Goal: Task Accomplishment & Management: Complete application form

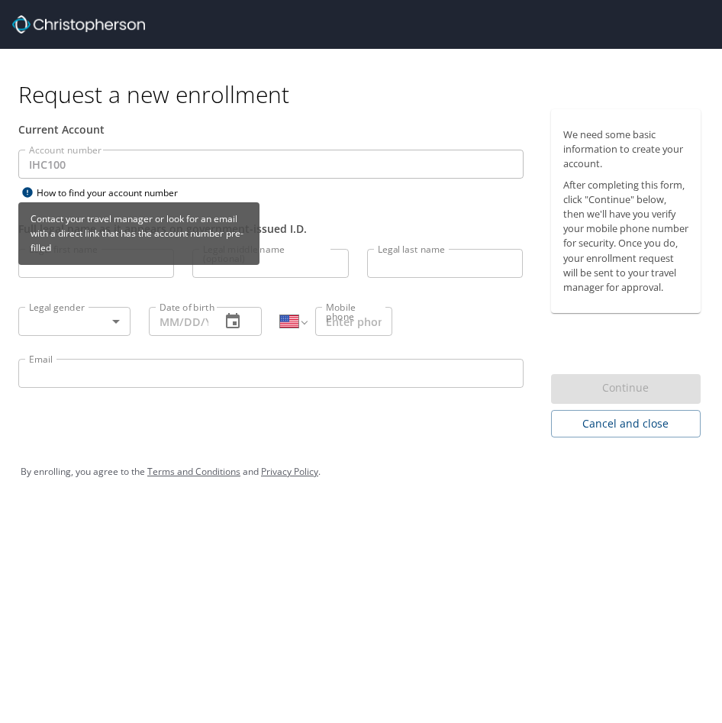
select select "US"
click at [84, 269] on div "Contact your travel manager or look for an email with a direct link that has th…" at bounding box center [138, 238] width 241 height 73
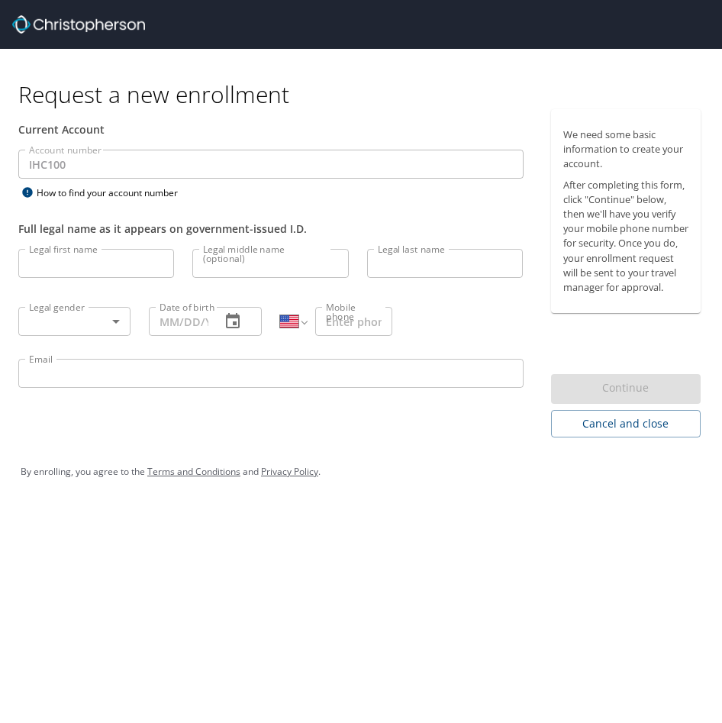
click at [75, 254] on input "Legal first name" at bounding box center [96, 263] width 156 height 29
type input "Daniel"
type input "Myers"
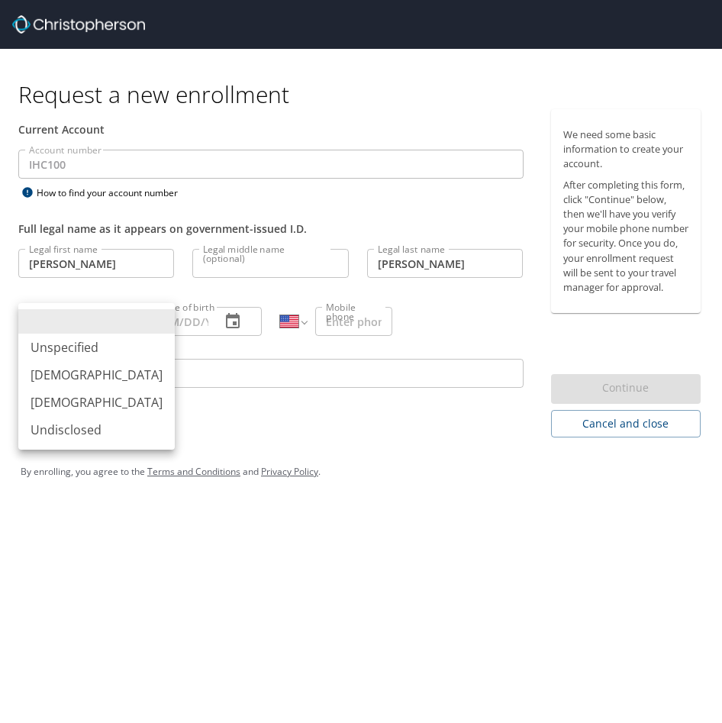
click at [80, 327] on body "Request a new enrollment Current Account Account number IHC100 Account number H…" at bounding box center [361, 361] width 722 height 723
click at [47, 385] on li "Male" at bounding box center [96, 374] width 156 height 27
type input "Male"
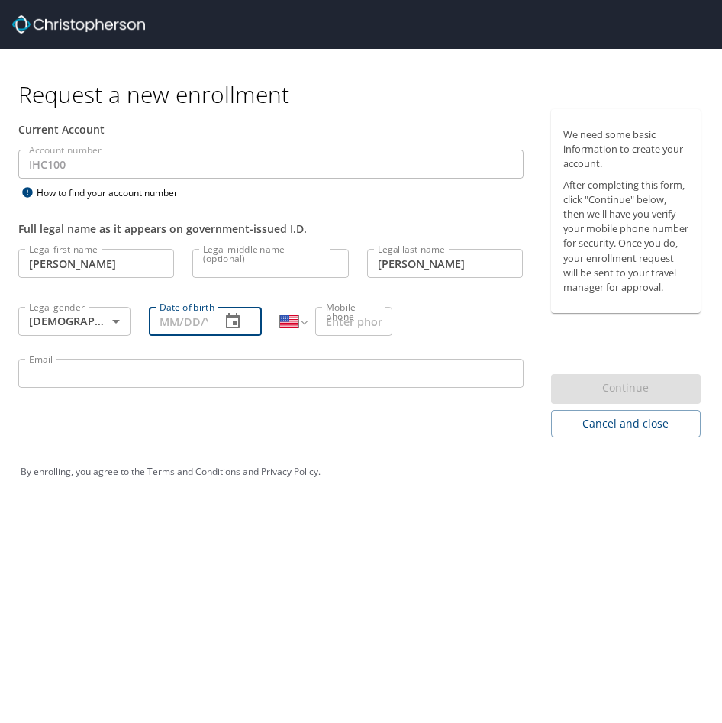
click at [198, 327] on input "Date of birth" at bounding box center [178, 321] width 59 height 29
type input "03/31/1999"
click at [347, 334] on input "Mobile phone" at bounding box center [353, 321] width 77 height 29
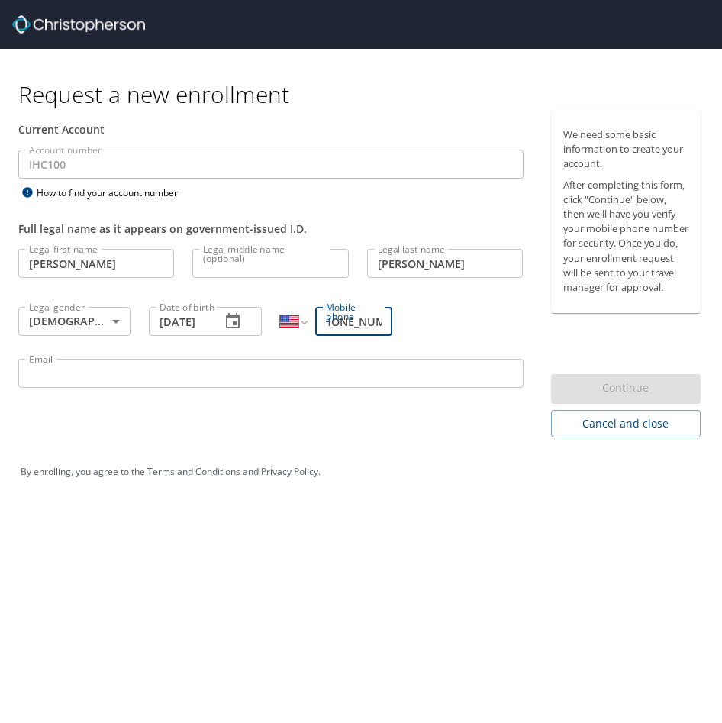
scroll to position [0, 20]
type input "(203) 450-5165"
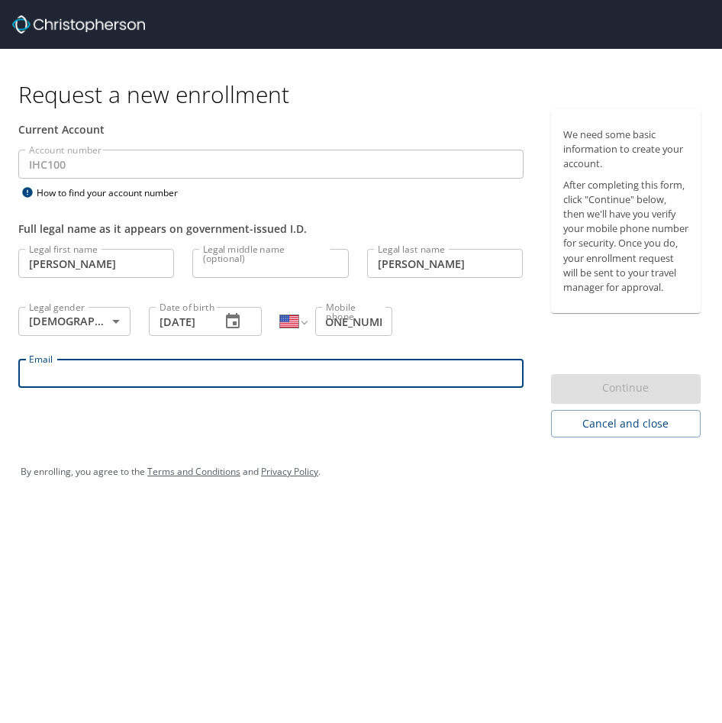
scroll to position [0, 0]
click at [241, 379] on input "Email" at bounding box center [270, 373] width 505 height 29
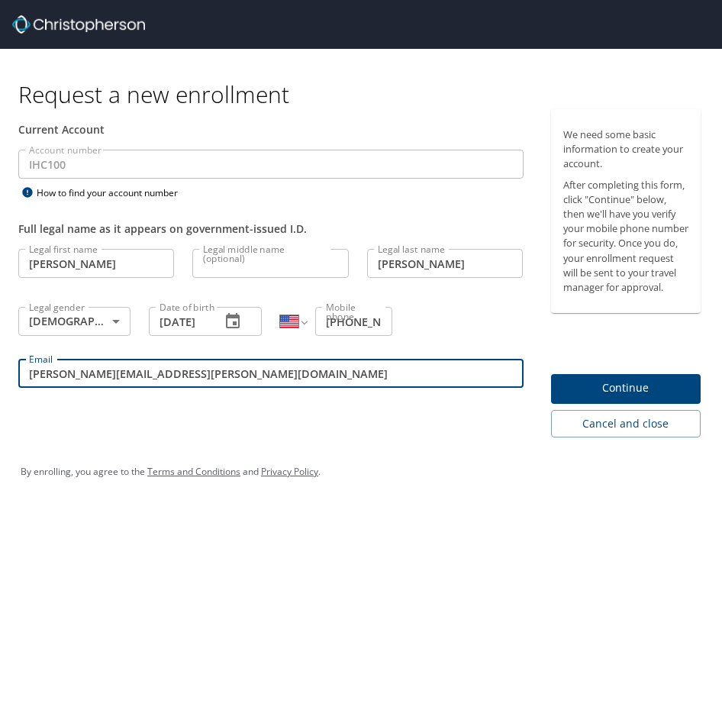
type input "daniel.myers@imail.org"
click at [635, 369] on div "We need some basic information to create your account. After completing this fo…" at bounding box center [632, 273] width 163 height 328
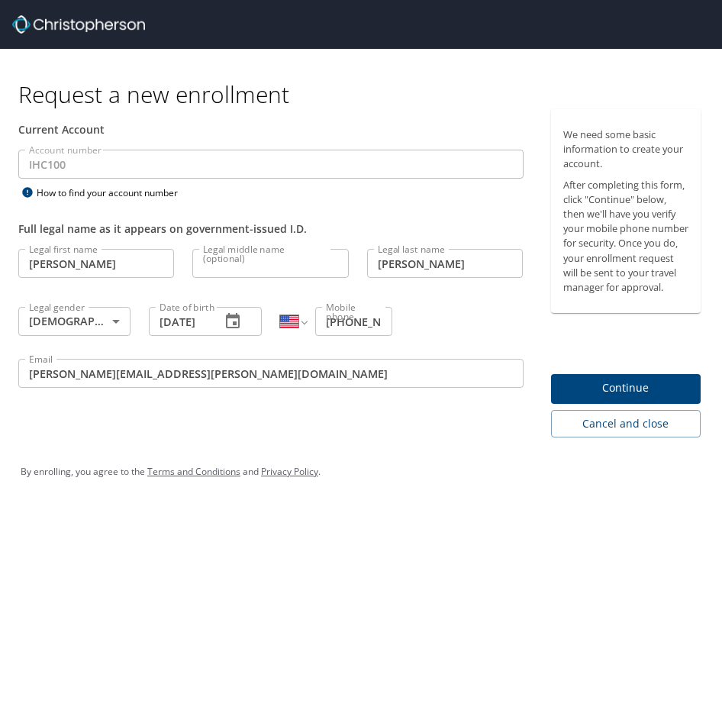
click at [601, 390] on span "Continue" at bounding box center [626, 388] width 126 height 19
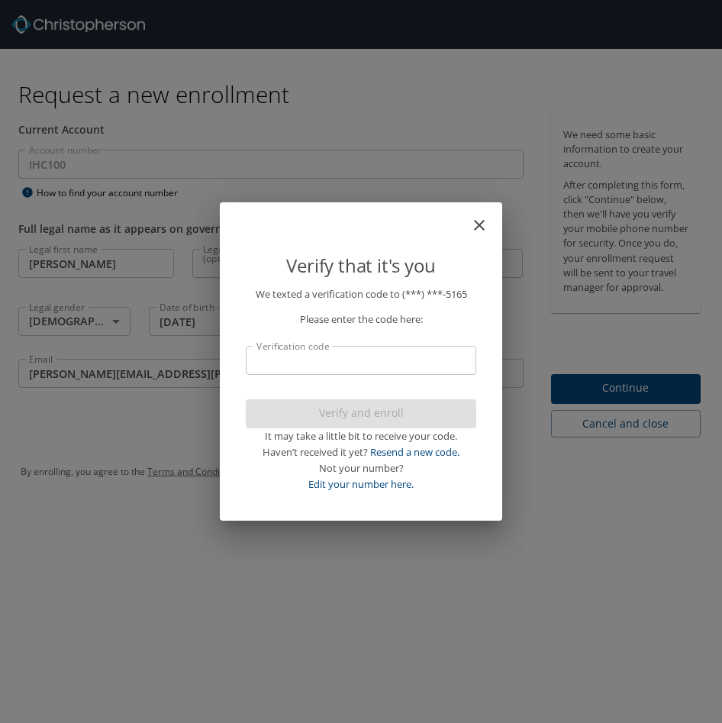
click at [378, 376] on p "We texted a verification code to (***) ***- 5165 Please enter the code here: Ve…" at bounding box center [361, 388] width 231 height 205
click at [373, 367] on input "Verification code" at bounding box center [361, 360] width 231 height 29
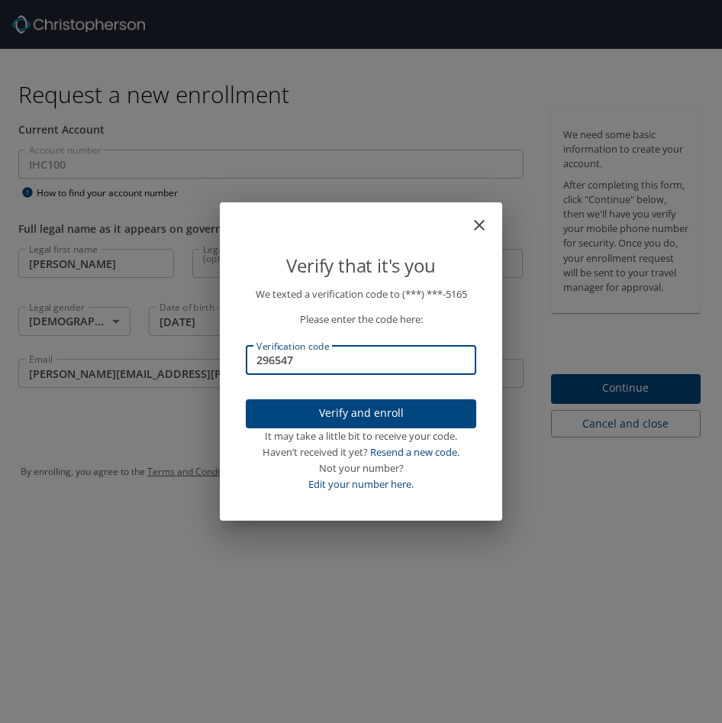
type input "296547"
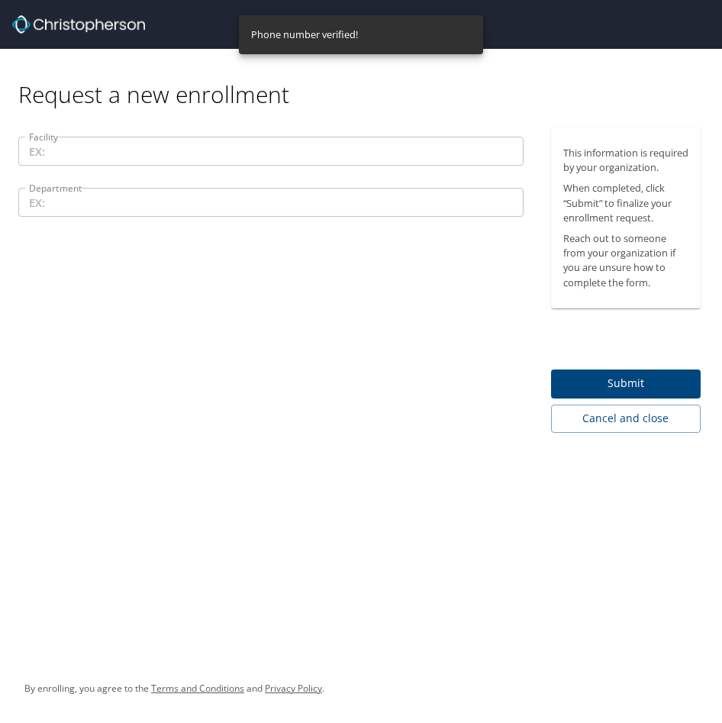
click at [263, 155] on input "Facility" at bounding box center [270, 151] width 505 height 29
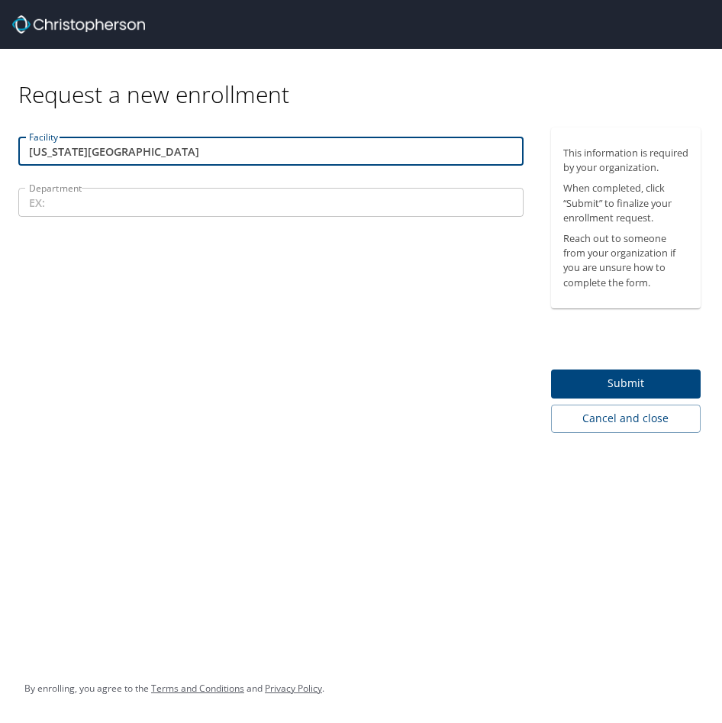
type input "Utah Valley Outpatient Center"
click at [123, 198] on input "Department" at bounding box center [270, 202] width 505 height 29
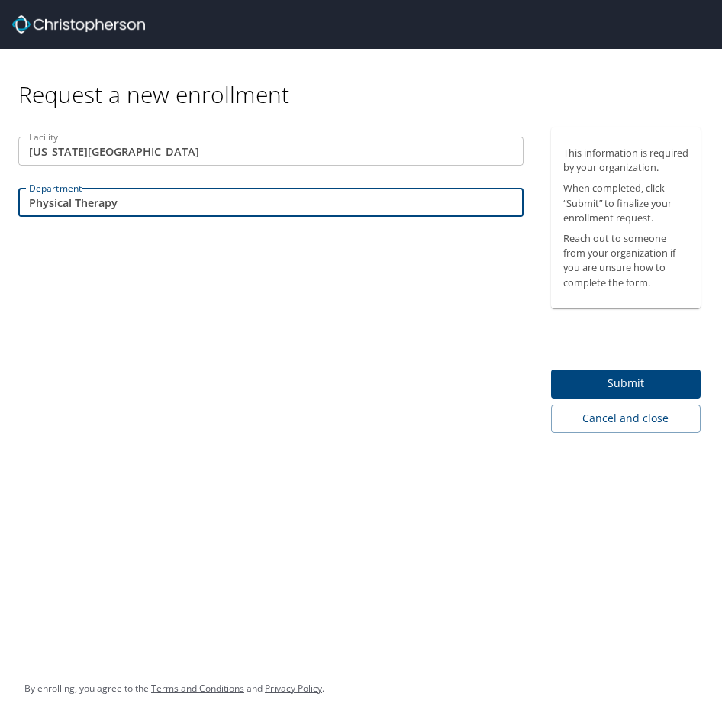
type input "Physical Therapy"
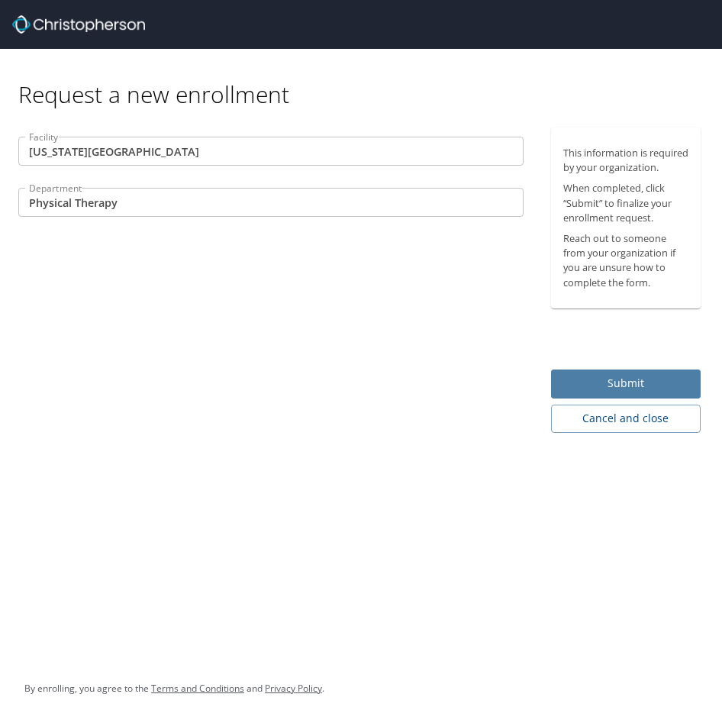
click at [649, 393] on span "Submit" at bounding box center [626, 383] width 126 height 19
click at [398, 431] on div at bounding box center [361, 324] width 722 height 795
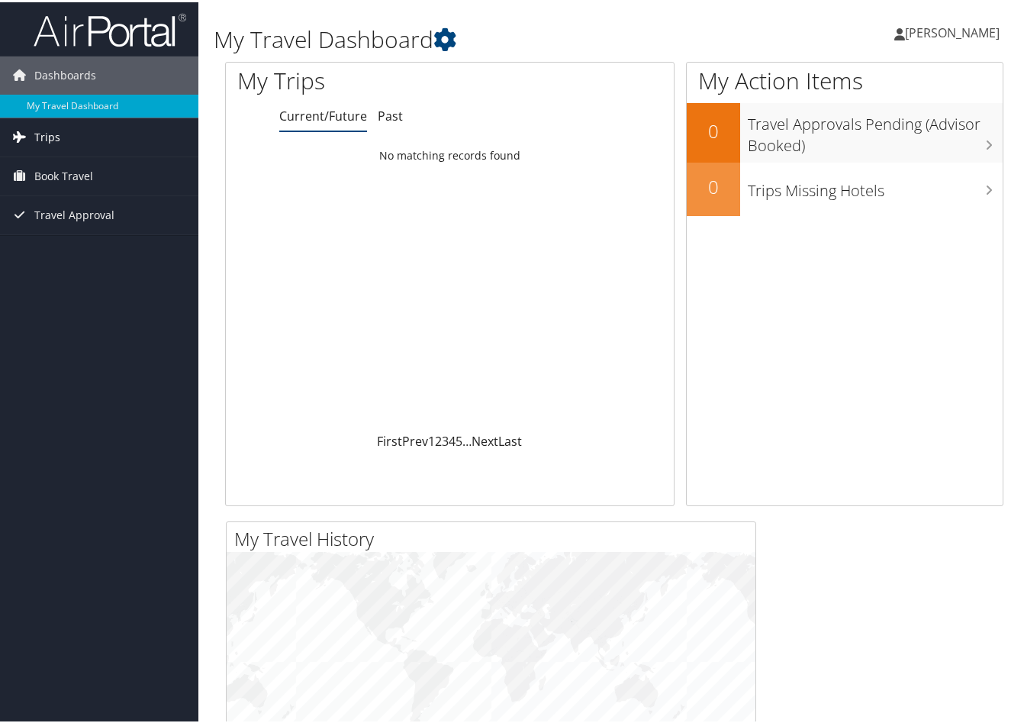
click at [108, 130] on link "Trips" at bounding box center [99, 135] width 198 height 38
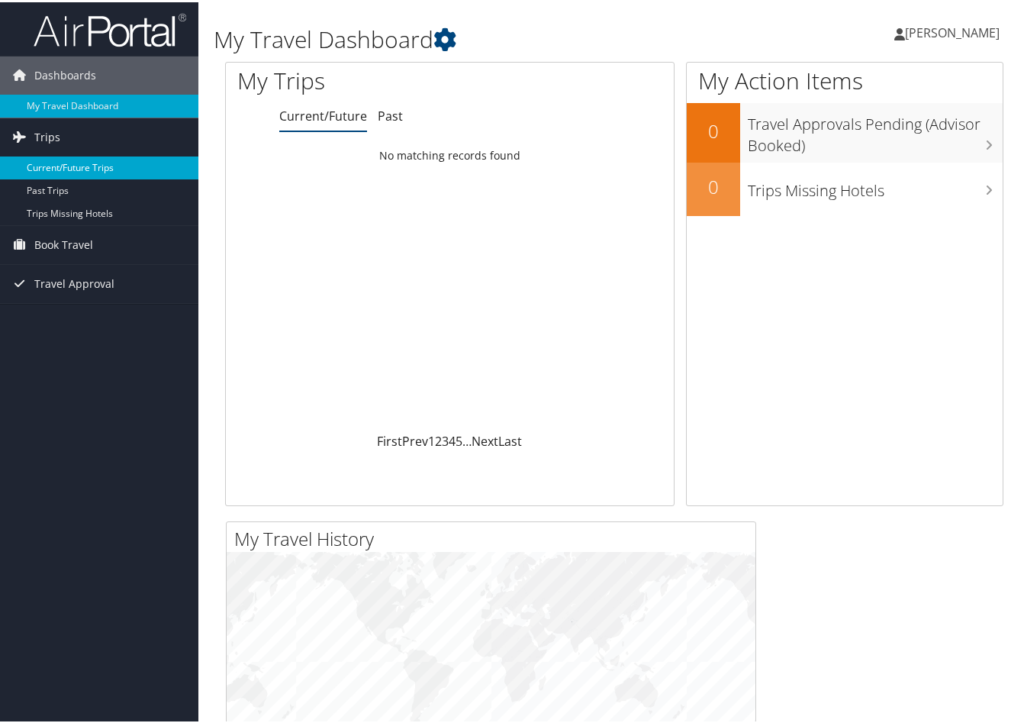
click at [87, 166] on link "Current/Future Trips" at bounding box center [99, 165] width 198 height 23
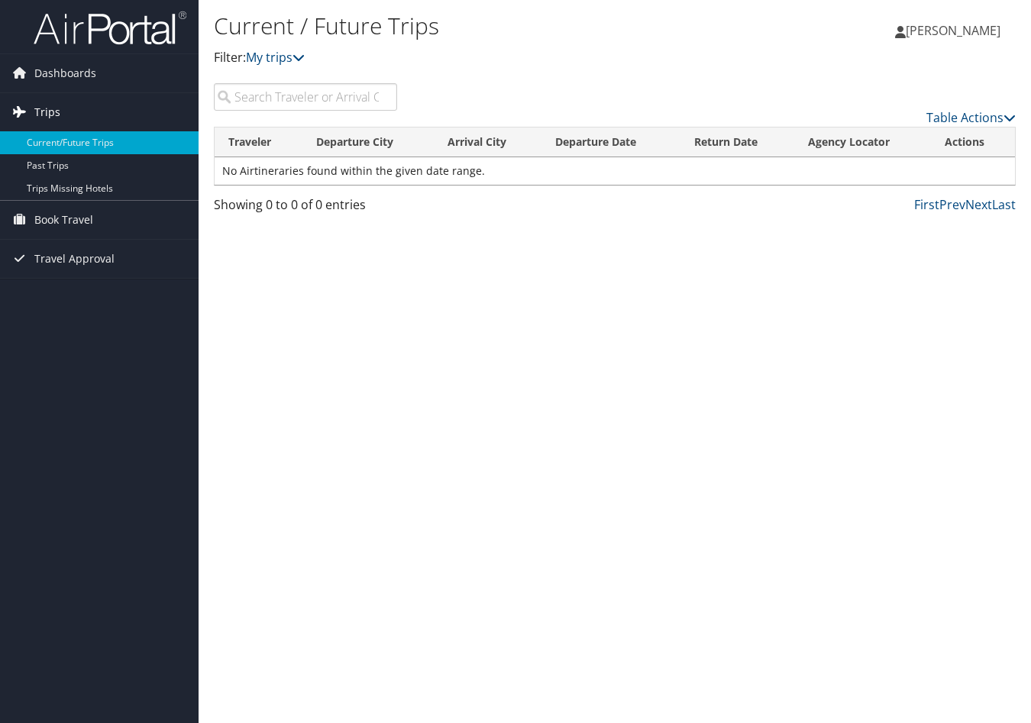
click at [81, 101] on link "Trips" at bounding box center [99, 112] width 198 height 38
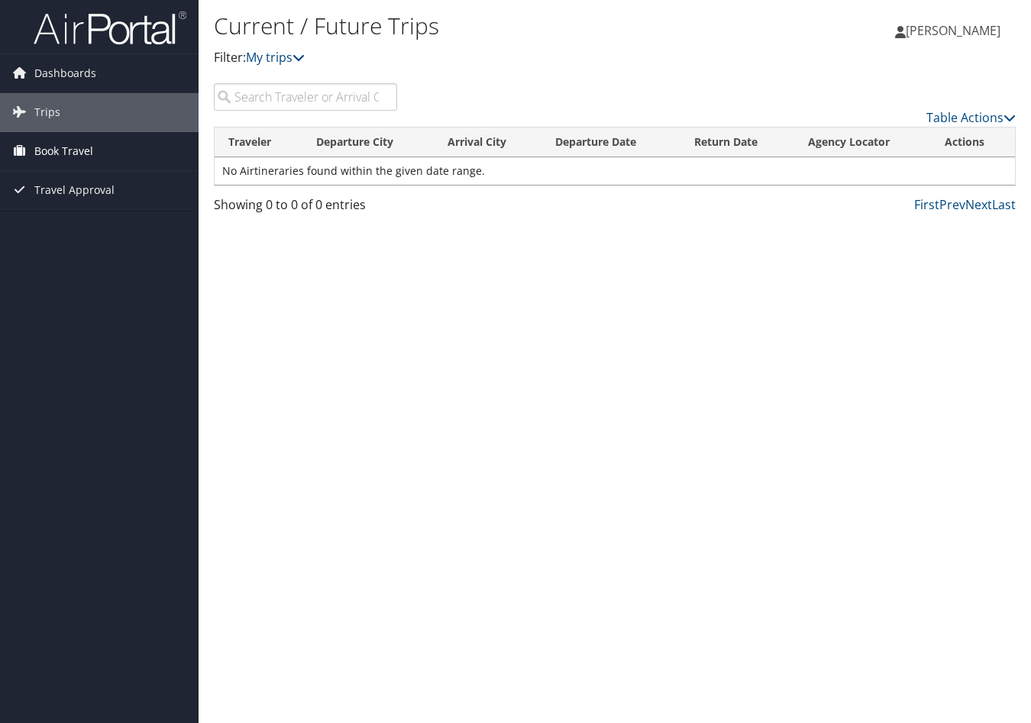
click at [57, 139] on span "Book Travel" at bounding box center [63, 151] width 59 height 38
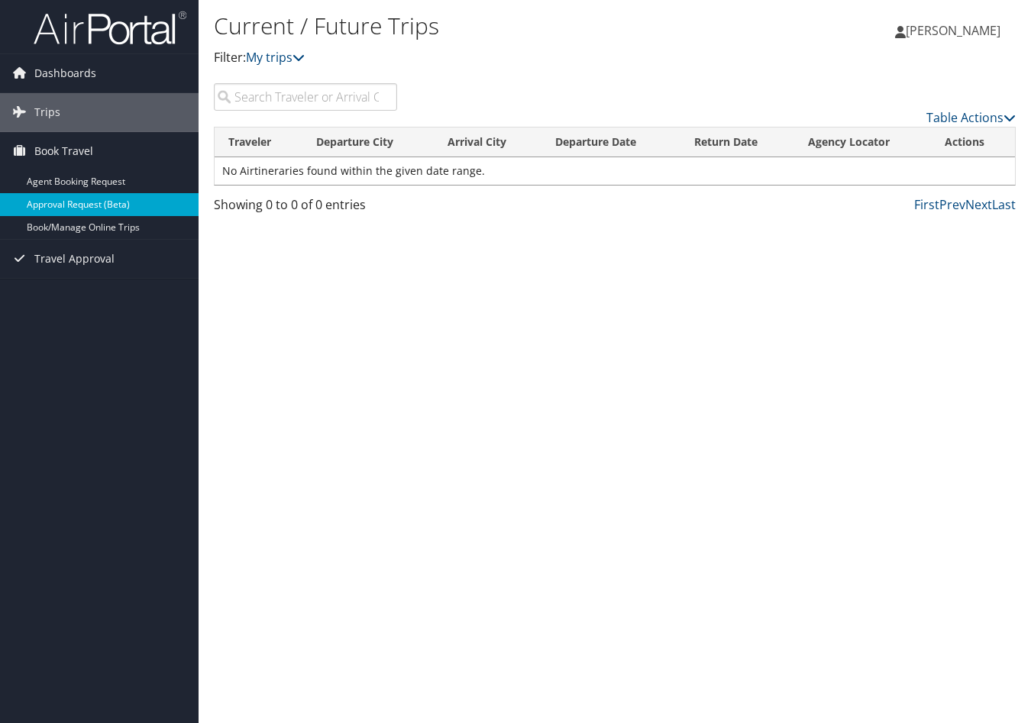
click at [125, 199] on link "Approval Request (Beta)" at bounding box center [99, 204] width 198 height 23
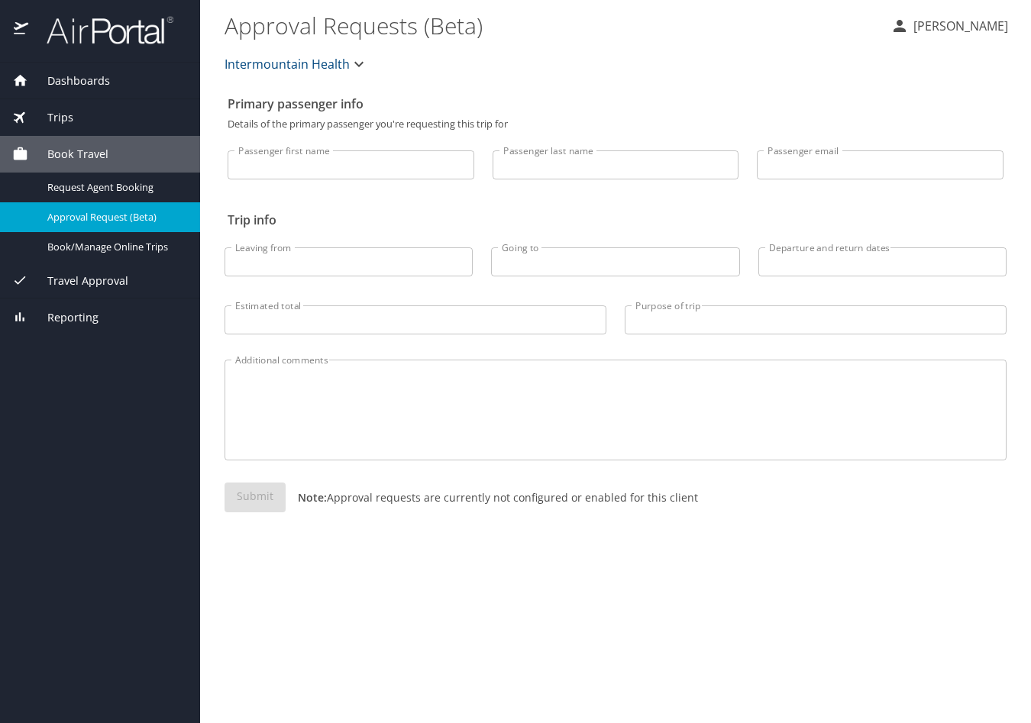
click at [277, 173] on input "Passenger first name" at bounding box center [350, 164] width 247 height 29
type input "Daniel"
click at [545, 179] on p at bounding box center [615, 181] width 247 height 4
click at [533, 155] on input "Passenger last name" at bounding box center [615, 164] width 247 height 29
type input "Myers"
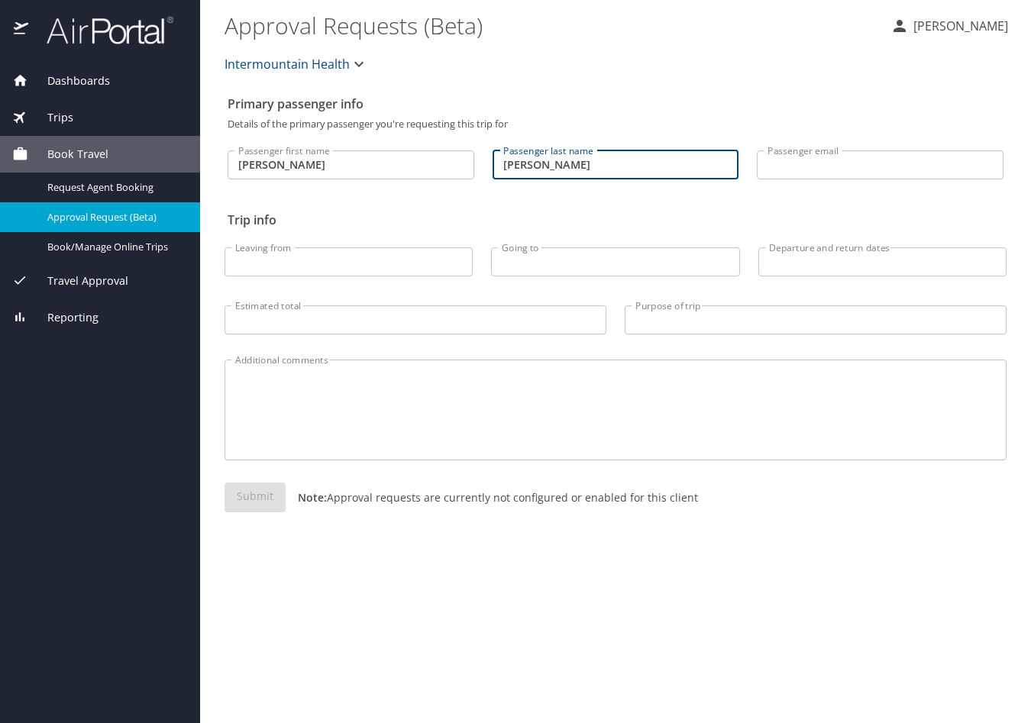
click at [790, 165] on input "Passenger email" at bounding box center [879, 164] width 247 height 29
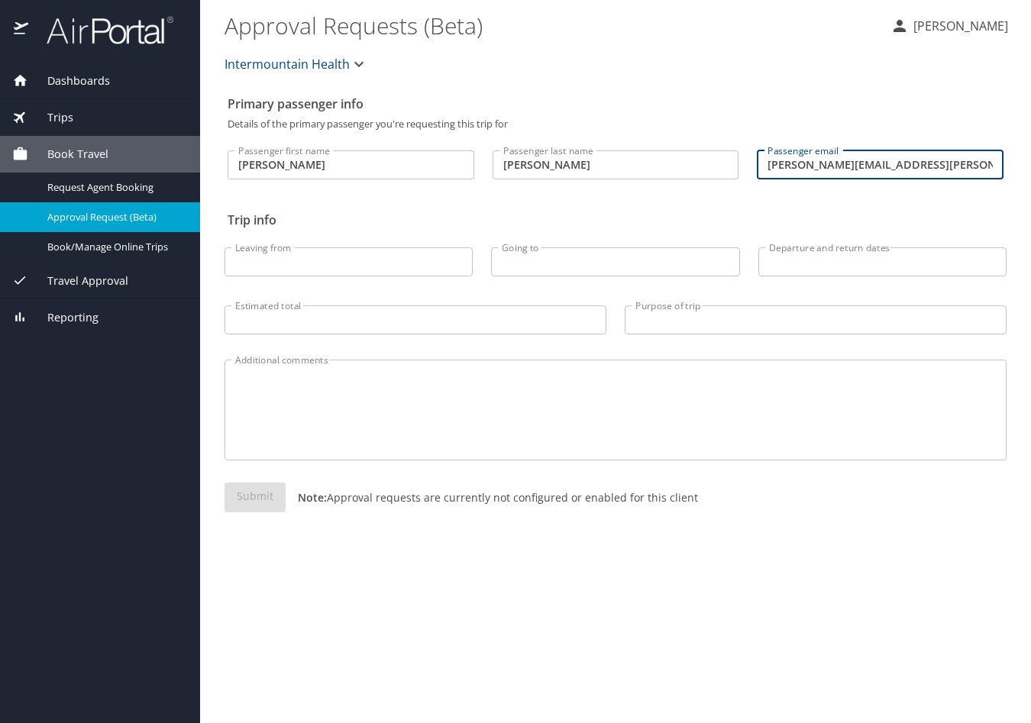
type input "daniel.myers@imail.org"
click at [56, 120] on span "Trips" at bounding box center [50, 117] width 45 height 17
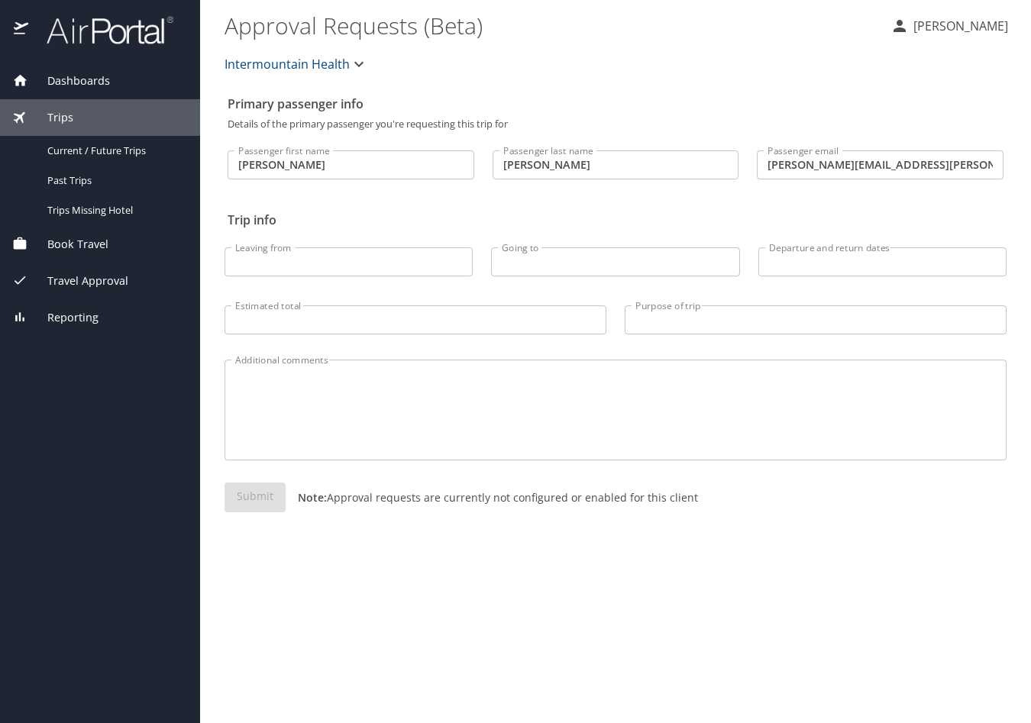
click at [76, 250] on span "Book Travel" at bounding box center [68, 244] width 80 height 17
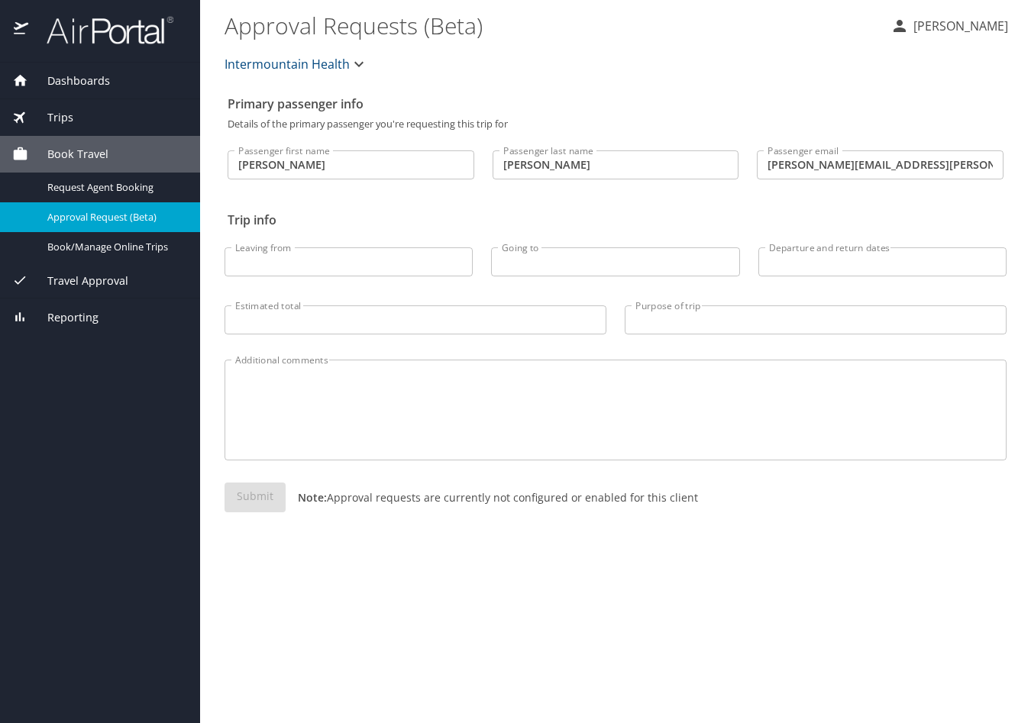
click at [89, 277] on span "Travel Approval" at bounding box center [78, 281] width 100 height 17
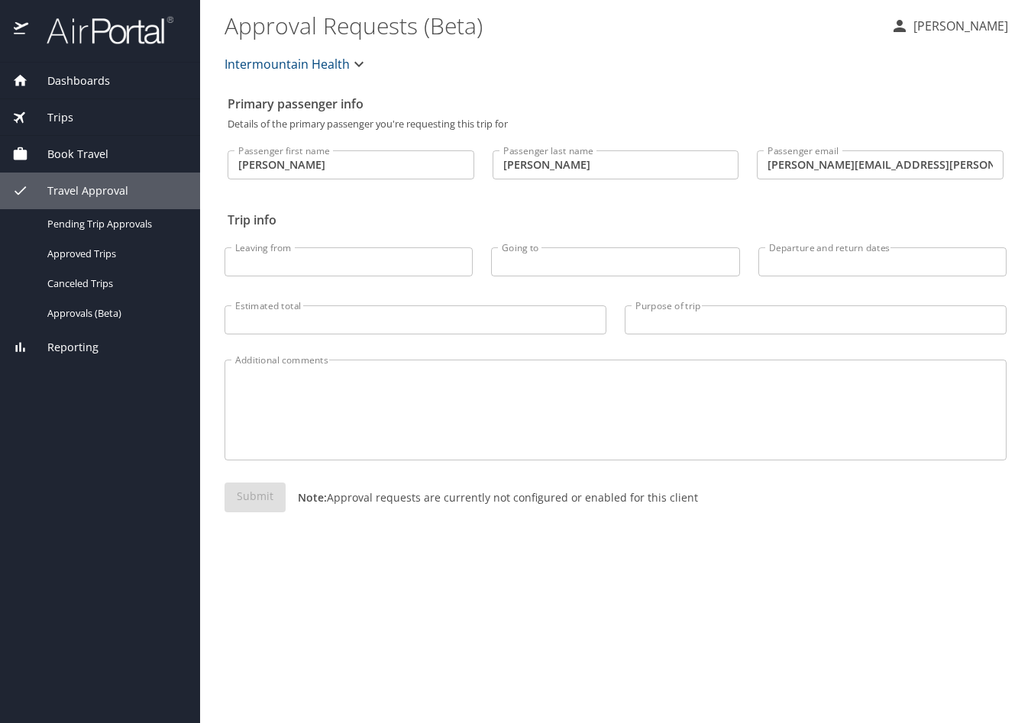
click at [70, 153] on span "Book Travel" at bounding box center [68, 154] width 80 height 17
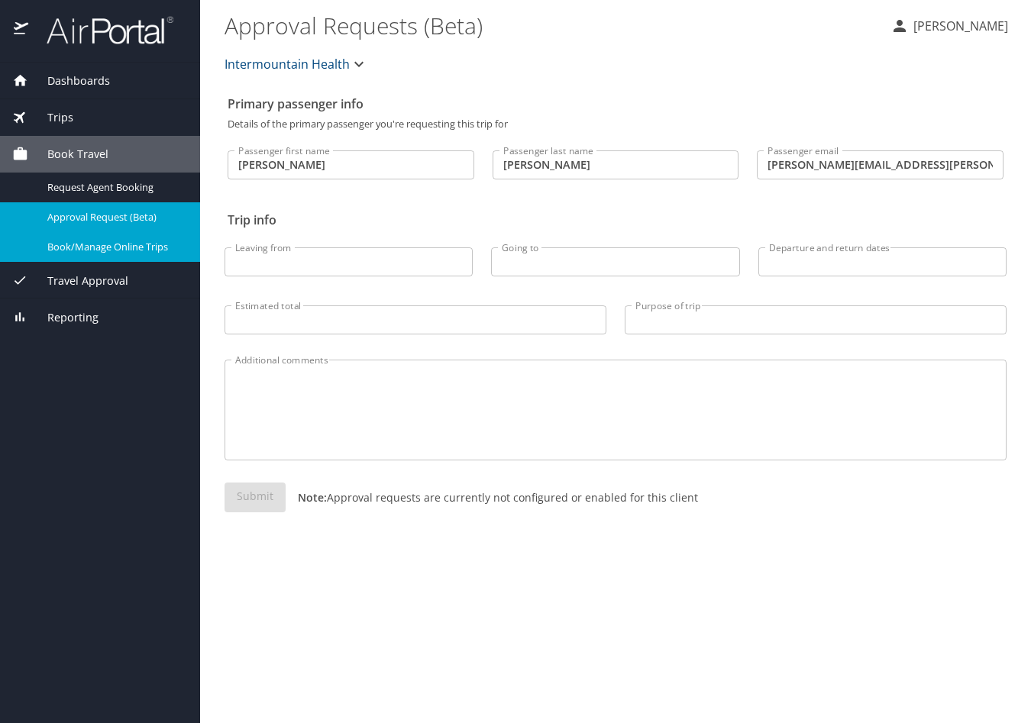
click at [118, 250] on span "Book/Manage Online Trips" at bounding box center [114, 247] width 134 height 15
click at [1012, 140] on main "Approval Requests (Beta) Daniel Myers Intermountain Health Primary passenger in…" at bounding box center [615, 361] width 831 height 723
